Goal: Task Accomplishment & Management: Complete application form

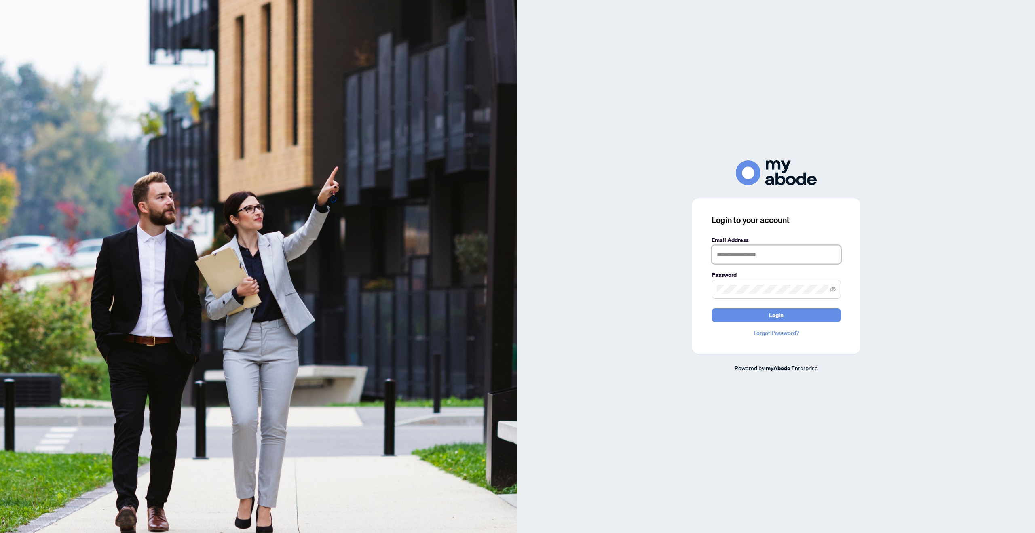
click at [767, 247] on input "text" at bounding box center [775, 254] width 129 height 19
type input "**********"
click at [711, 308] on button "Login" at bounding box center [775, 315] width 129 height 14
click at [635, 285] on div "**********" at bounding box center [775, 266] width 517 height 212
click at [711, 308] on button "Login" at bounding box center [775, 315] width 129 height 14
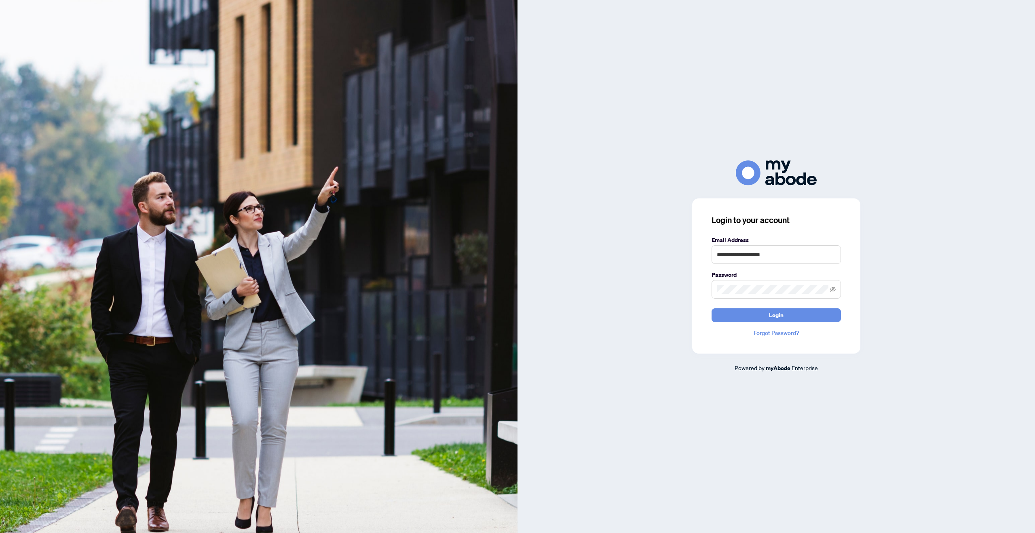
drag, startPoint x: 765, startPoint y: 298, endPoint x: 694, endPoint y: 290, distance: 71.6
click at [694, 290] on div "**********" at bounding box center [776, 275] width 168 height 155
click at [705, 287] on div "**********" at bounding box center [776, 275] width 168 height 155
click at [711, 308] on button "Login" at bounding box center [775, 315] width 129 height 14
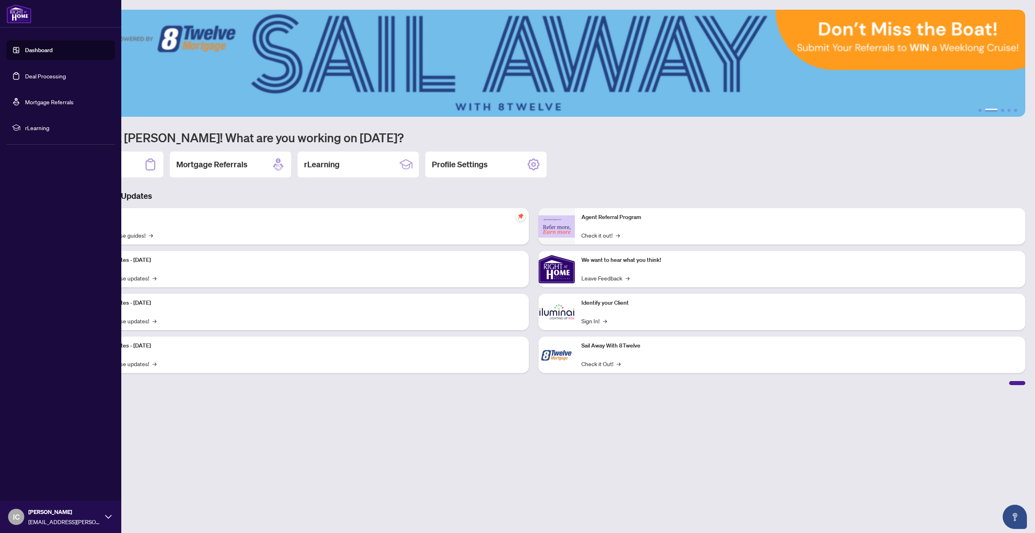
click at [28, 76] on link "Deal Processing" at bounding box center [45, 75] width 41 height 7
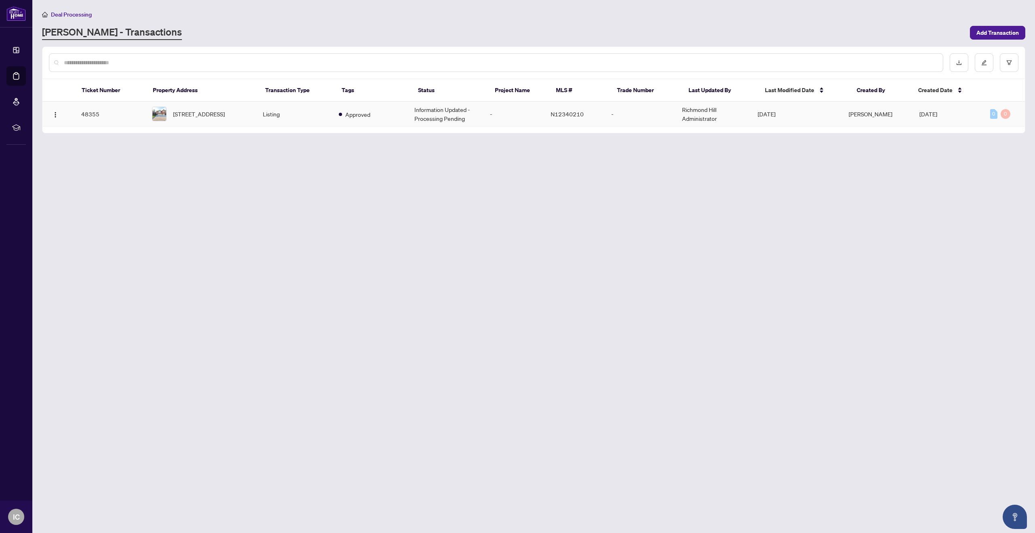
click at [209, 114] on span "[STREET_ADDRESS]" at bounding box center [199, 114] width 52 height 9
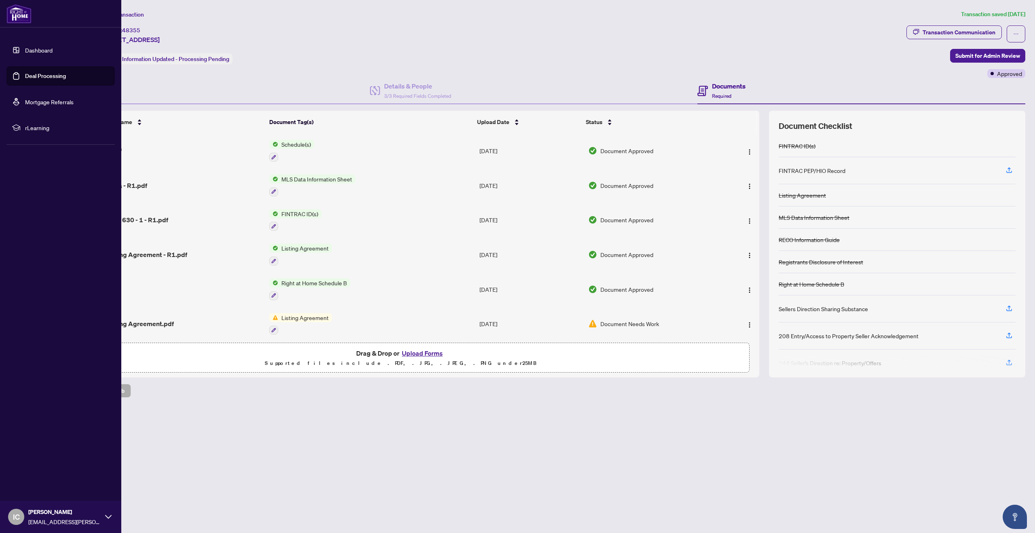
click at [25, 54] on link "Dashboard" at bounding box center [38, 49] width 27 height 7
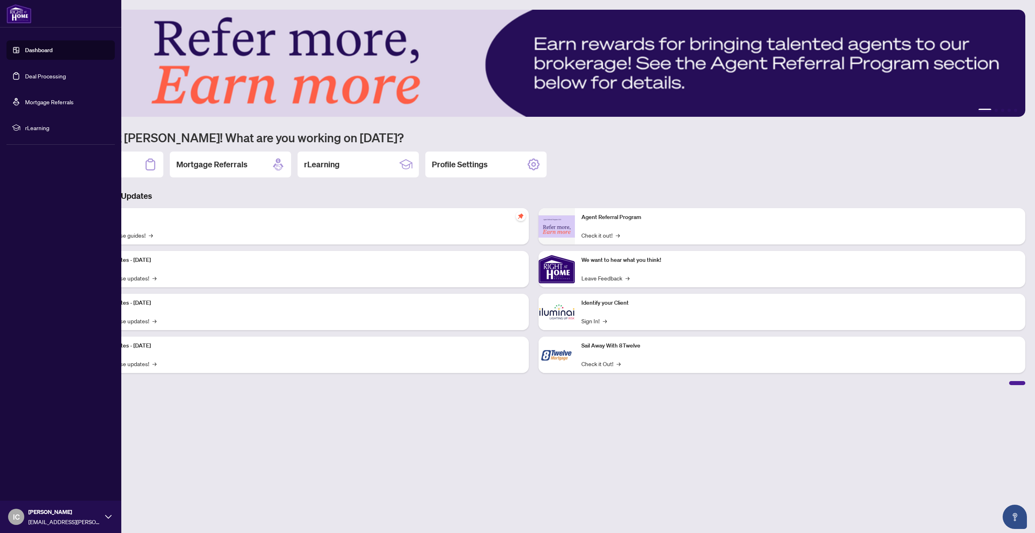
click at [28, 72] on link "Deal Processing" at bounding box center [45, 75] width 41 height 7
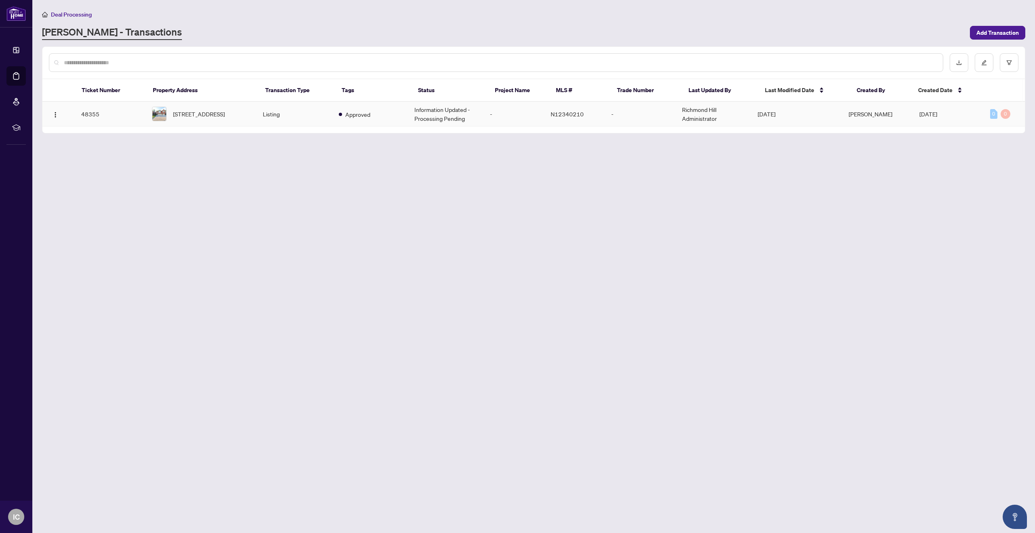
click at [312, 118] on td "Listing" at bounding box center [294, 114] width 76 height 25
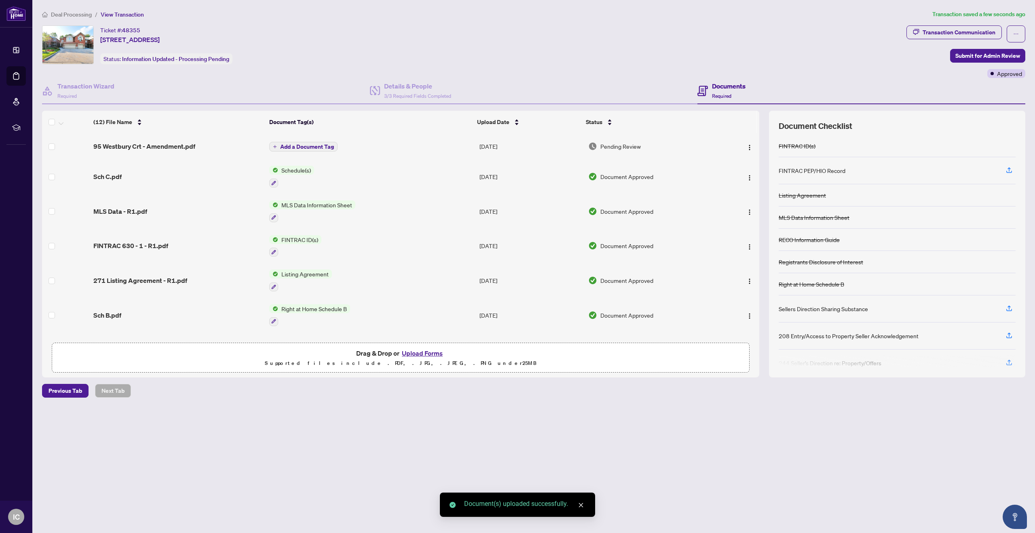
click at [300, 148] on span "Add a Document Tag" at bounding box center [307, 147] width 54 height 6
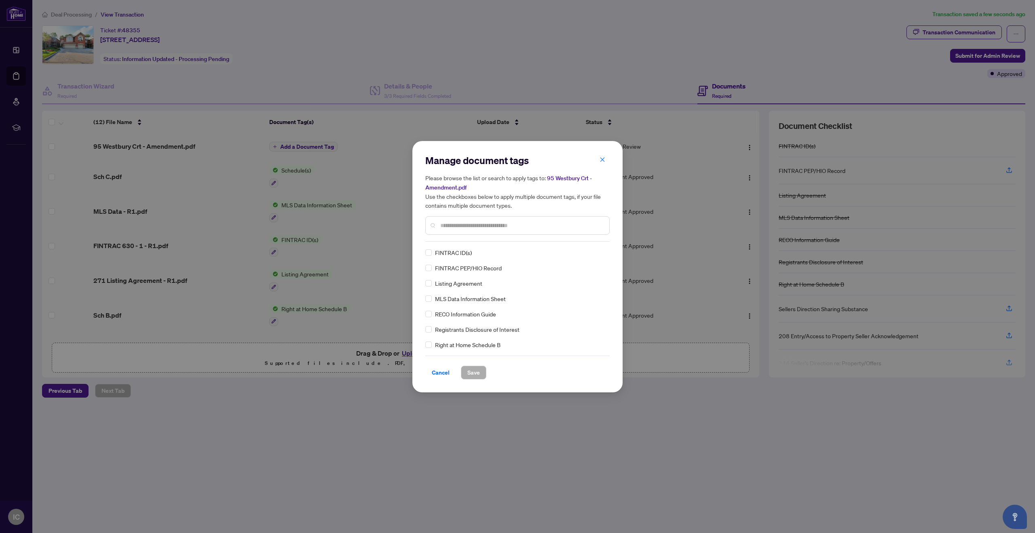
click at [545, 221] on input "text" at bounding box center [521, 225] width 162 height 9
type input "*********"
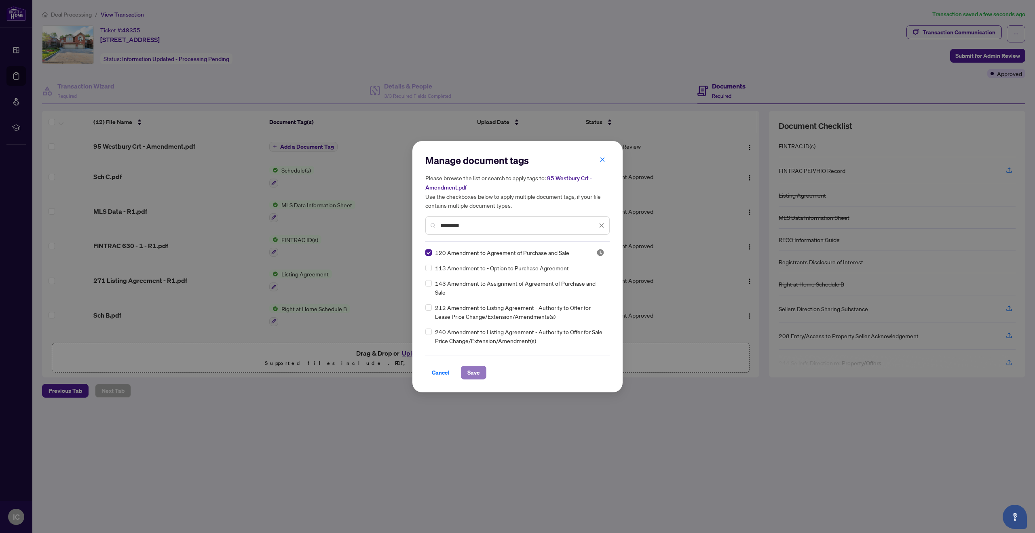
click at [481, 376] on button "Save" at bounding box center [473, 373] width 25 height 14
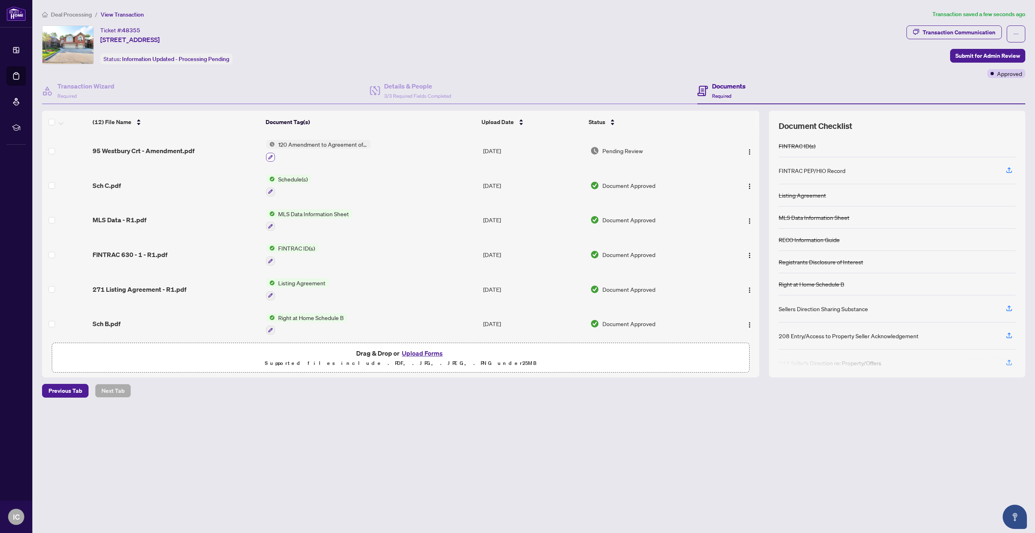
click at [269, 158] on icon "button" at bounding box center [270, 157] width 4 height 4
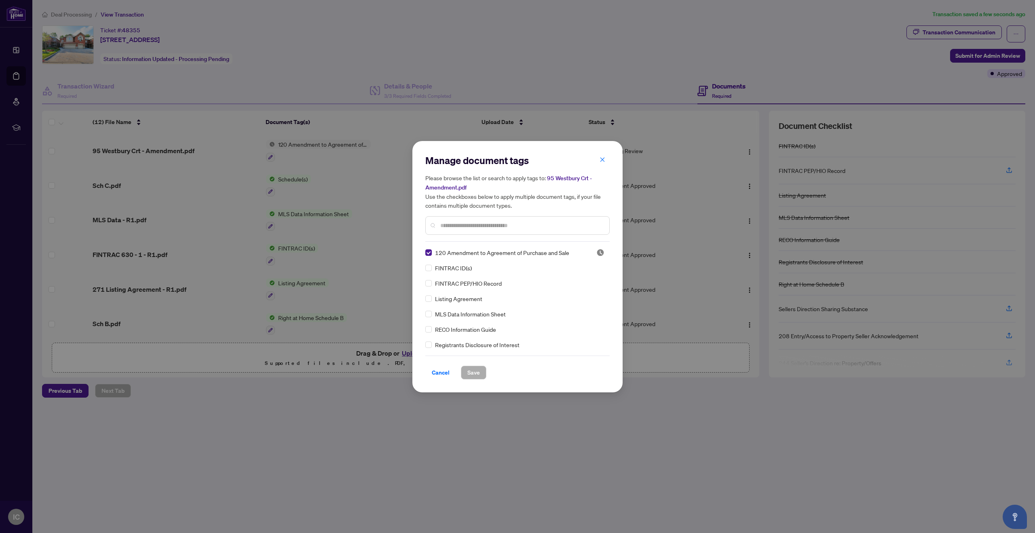
click at [489, 223] on input "text" at bounding box center [521, 225] width 162 height 9
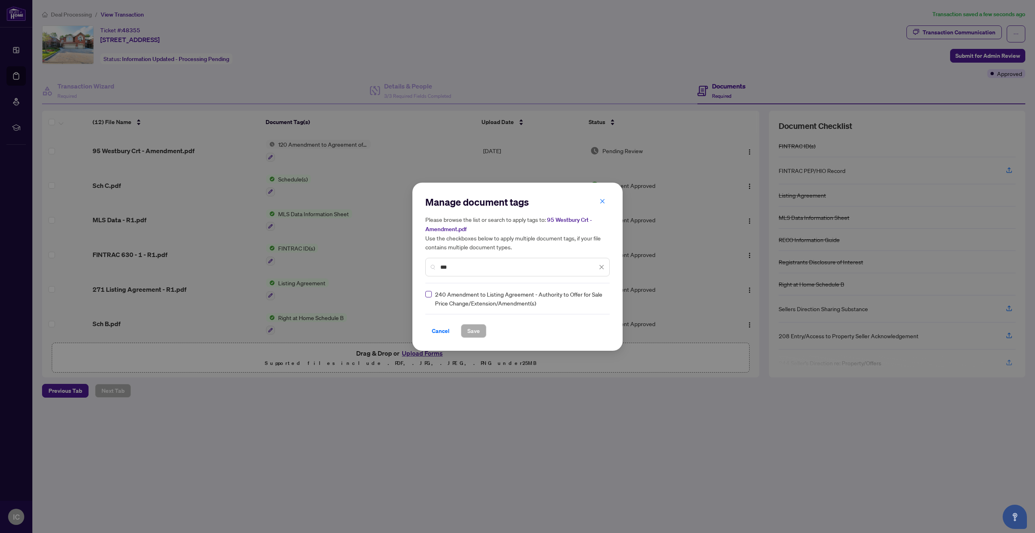
type input "***"
click at [474, 337] on button "Save" at bounding box center [473, 331] width 25 height 14
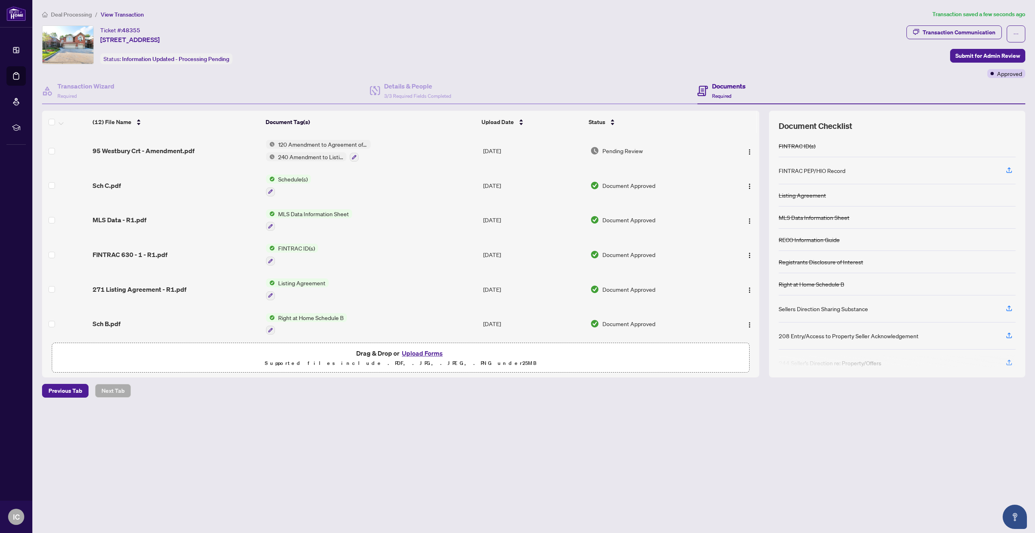
click at [370, 141] on span "120 Amendment to Agreement of Purchase and Sale" at bounding box center [323, 144] width 96 height 9
click at [371, 186] on span "120 Amendment to Agreement of Purchase and Sale" at bounding box center [322, 189] width 120 height 18
drag, startPoint x: 370, startPoint y: 144, endPoint x: 404, endPoint y: 142, distance: 33.6
click at [404, 142] on td "120 Amendment to Agreement of Purchase and Sale 240 Amendment to Listing Agreem…" at bounding box center [371, 150] width 217 height 35
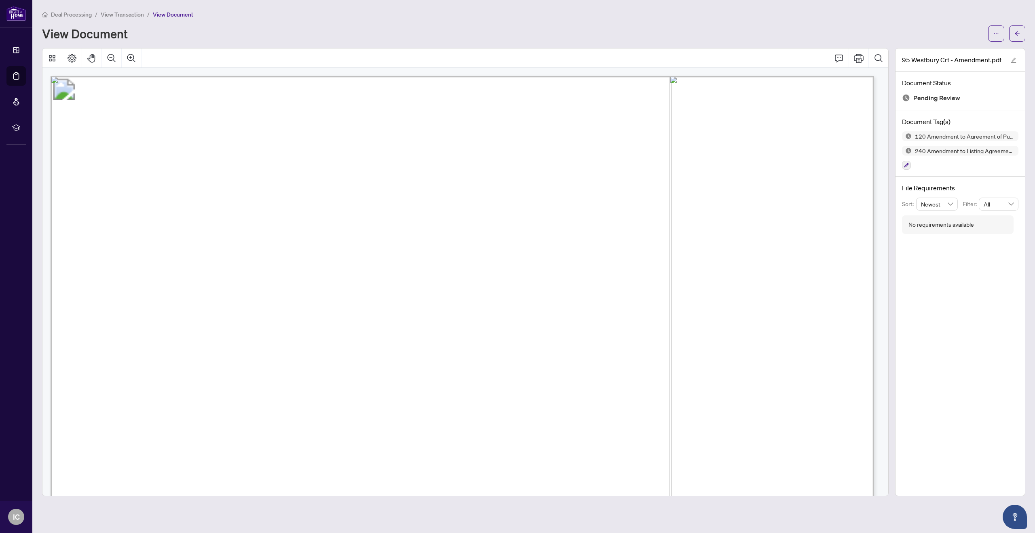
click at [661, 22] on div "Deal Processing / View Transaction / View Document View Document" at bounding box center [533, 26] width 983 height 32
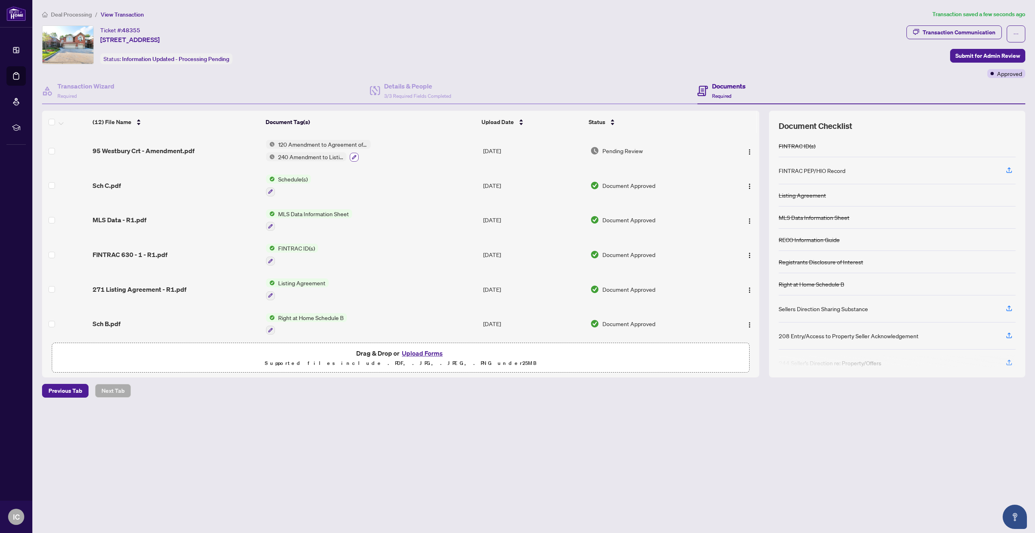
click at [356, 157] on button "button" at bounding box center [354, 157] width 9 height 9
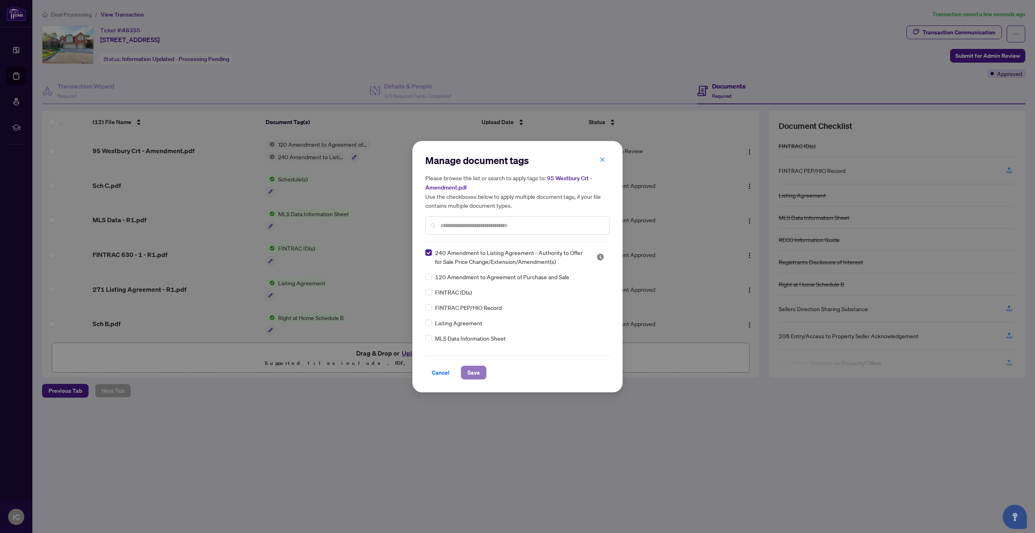
click at [480, 368] on button "Save" at bounding box center [473, 373] width 25 height 14
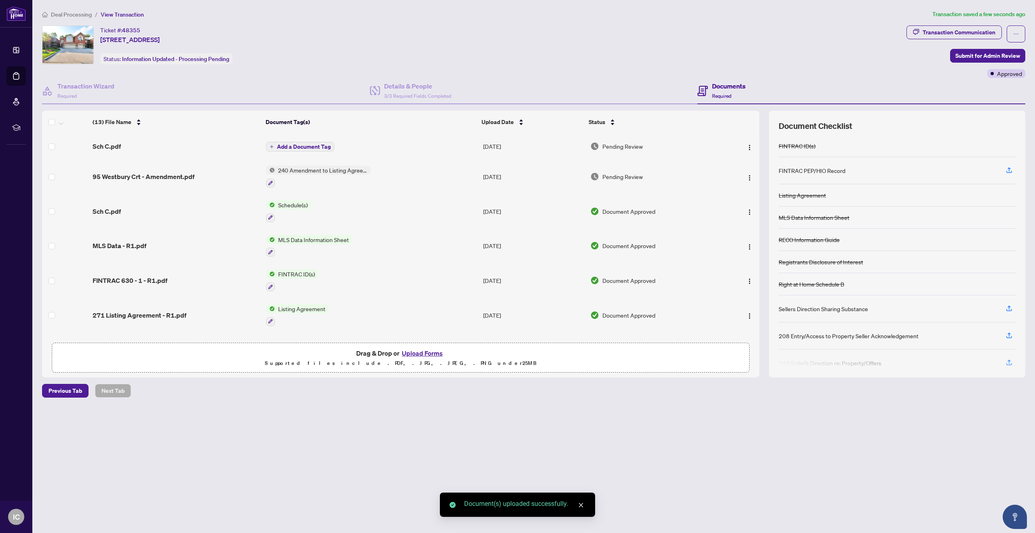
click at [296, 148] on span "Add a Document Tag" at bounding box center [304, 147] width 54 height 6
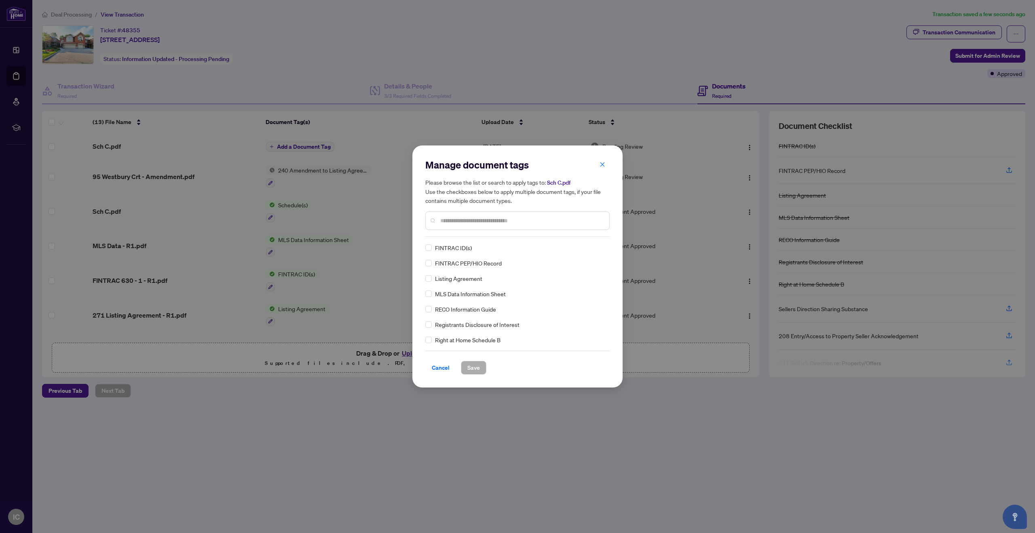
click at [452, 221] on input "text" at bounding box center [521, 220] width 162 height 9
type input "********"
click at [473, 368] on span "Save" at bounding box center [473, 367] width 13 height 13
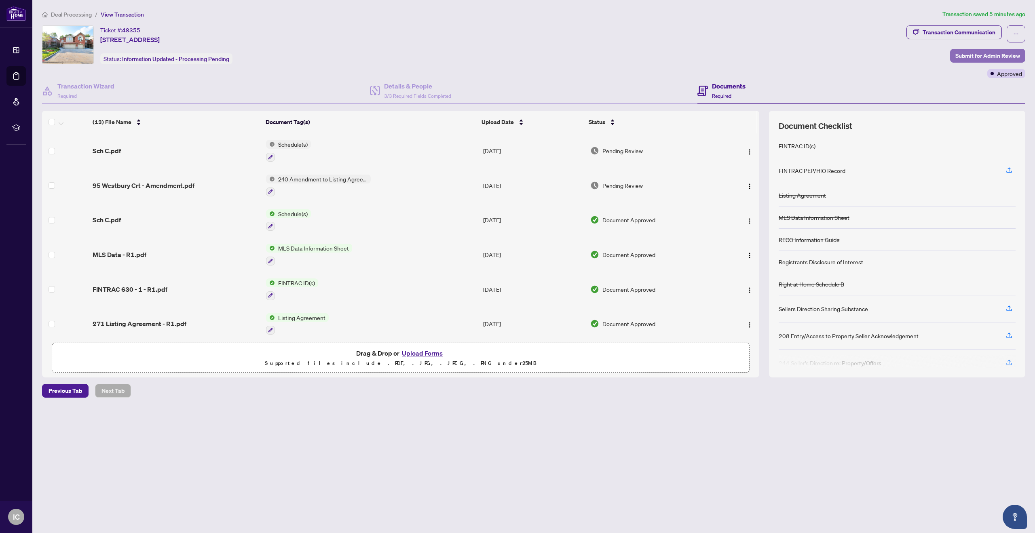
click at [975, 54] on span "Submit for Admin Review" at bounding box center [987, 55] width 65 height 13
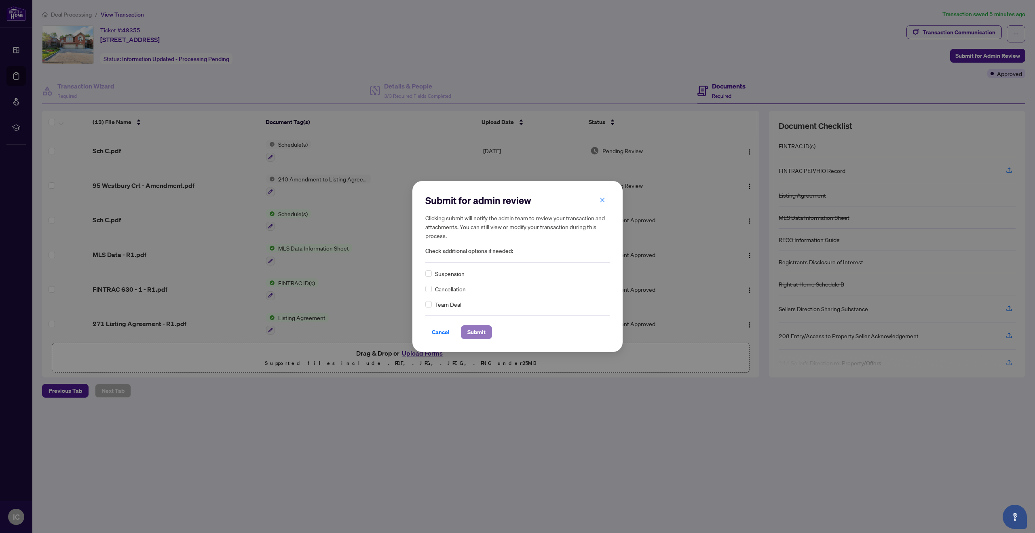
click at [465, 332] on button "Submit" at bounding box center [476, 332] width 31 height 14
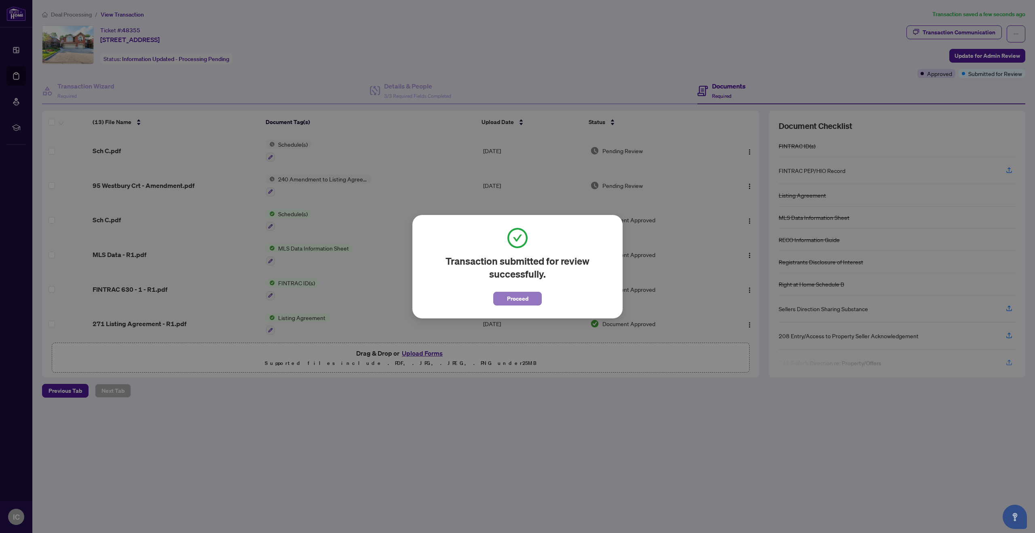
click at [538, 301] on button "Proceed" at bounding box center [517, 299] width 49 height 14
